Goal: Obtain resource: Download file/media

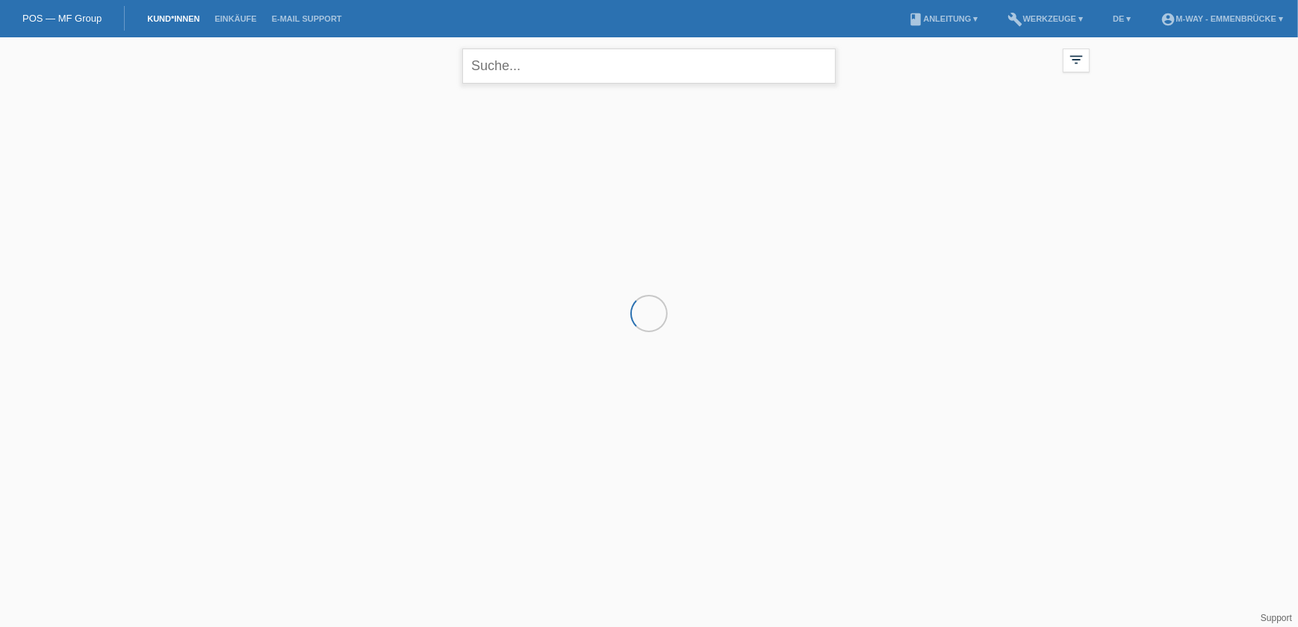
click at [557, 70] on input "text" at bounding box center [648, 66] width 373 height 35
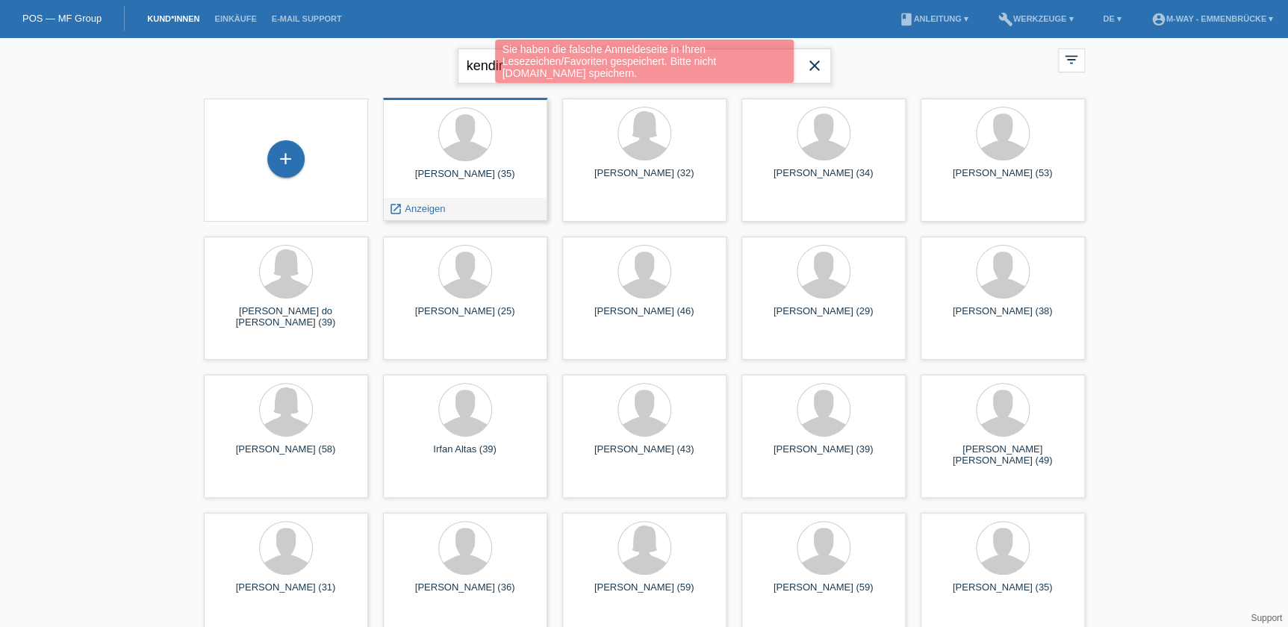
type input "kendir"
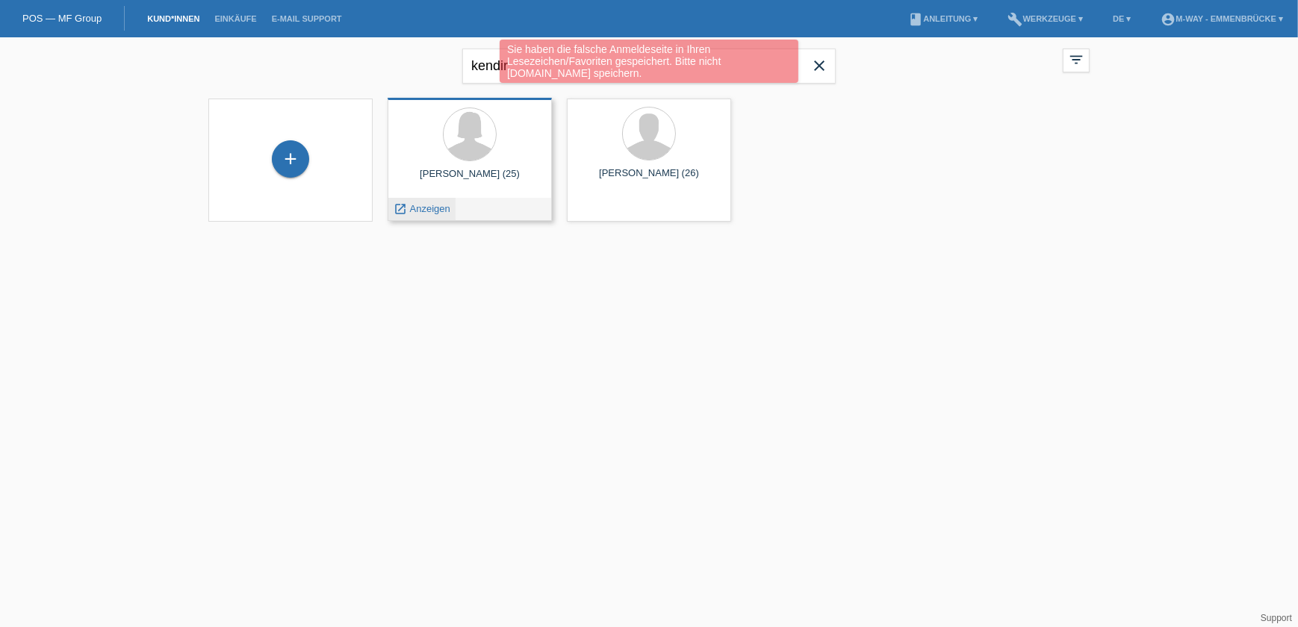
click at [428, 211] on span "Anzeigen" at bounding box center [430, 208] width 40 height 11
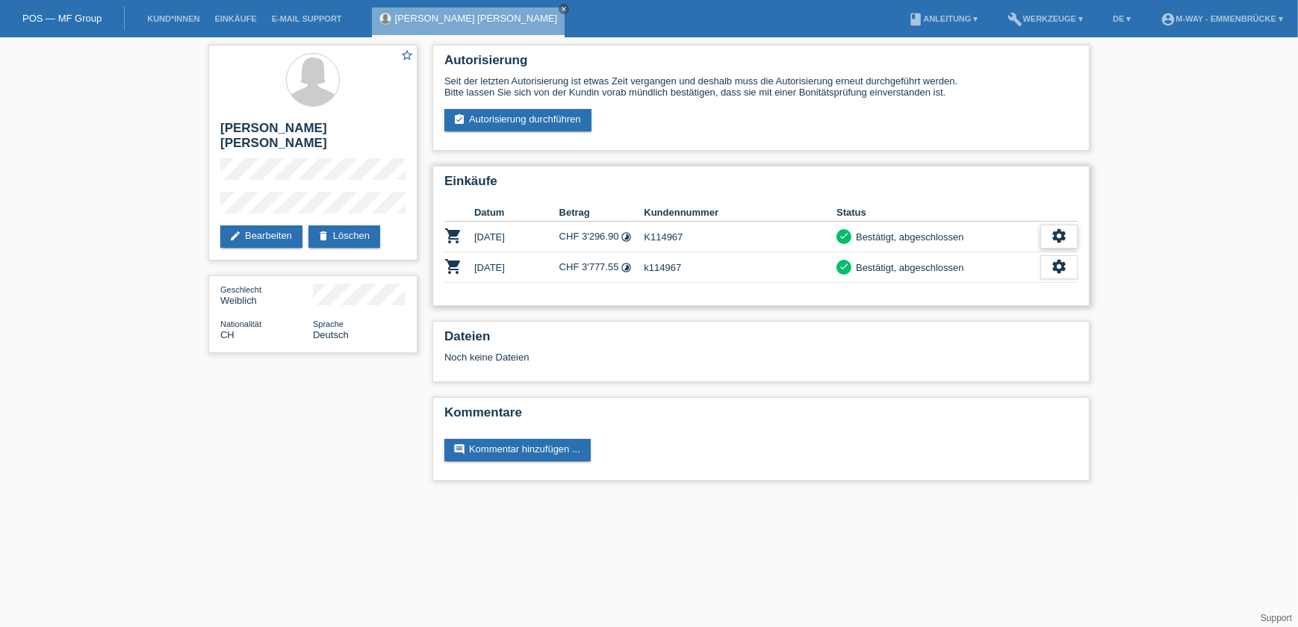
click at [1070, 237] on div "settings" at bounding box center [1058, 237] width 37 height 24
click at [1018, 280] on span "AGB herunterladen" at bounding box center [995, 280] width 87 height 18
click at [1057, 231] on icon "settings" at bounding box center [1058, 236] width 16 height 16
click at [1050, 279] on icon "get_app" at bounding box center [1049, 280] width 15 height 15
